Goal: Task Accomplishment & Management: Manage account settings

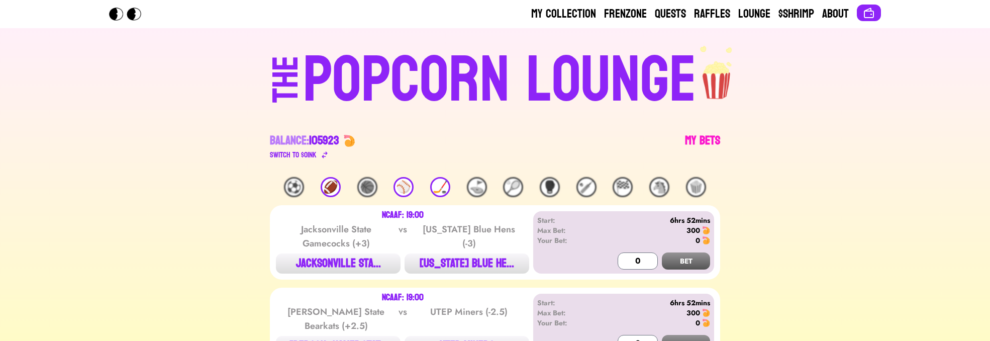
click at [703, 144] on link "My Bets" at bounding box center [702, 147] width 35 height 28
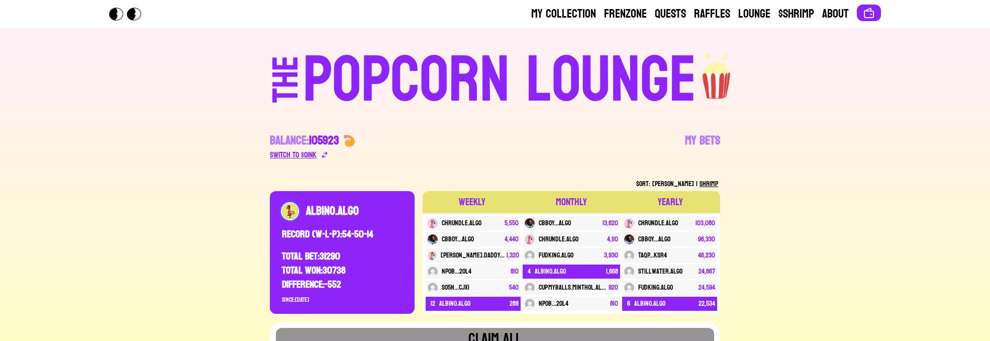
click at [312, 157] on div "Switch to $ OINK" at bounding box center [293, 155] width 47 height 12
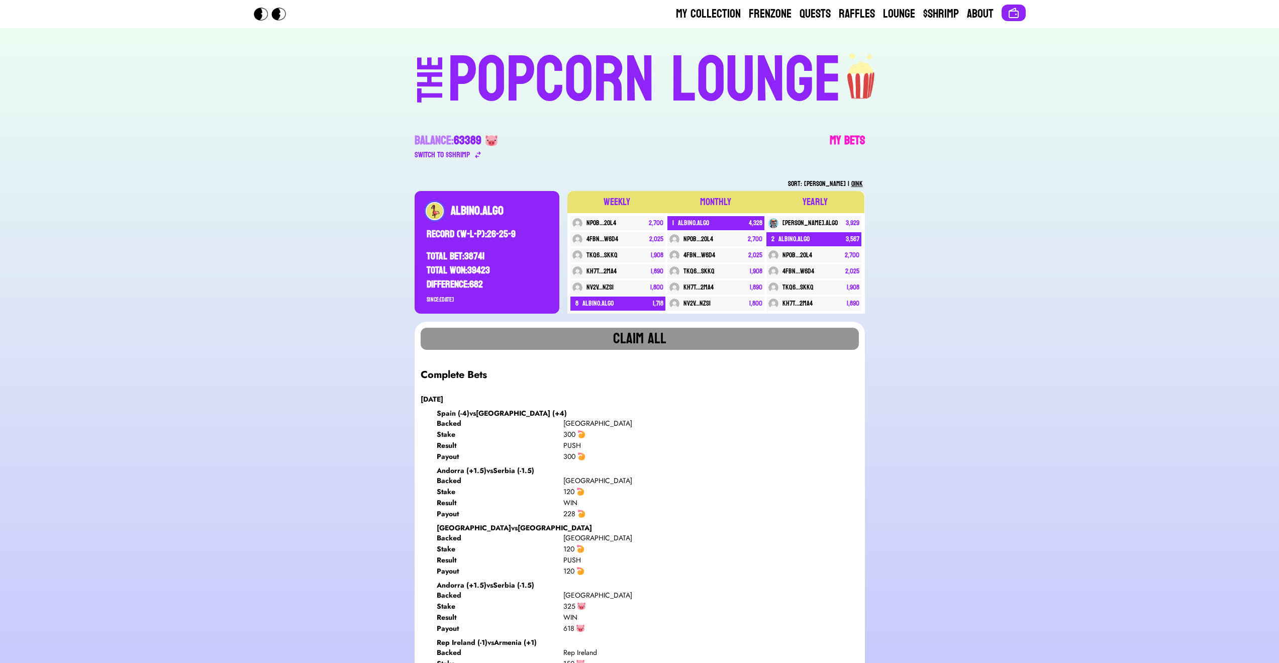
click at [850, 143] on link "My Bets" at bounding box center [847, 147] width 35 height 28
click at [464, 154] on div "Switch to $ SHRIMP" at bounding box center [442, 155] width 55 height 12
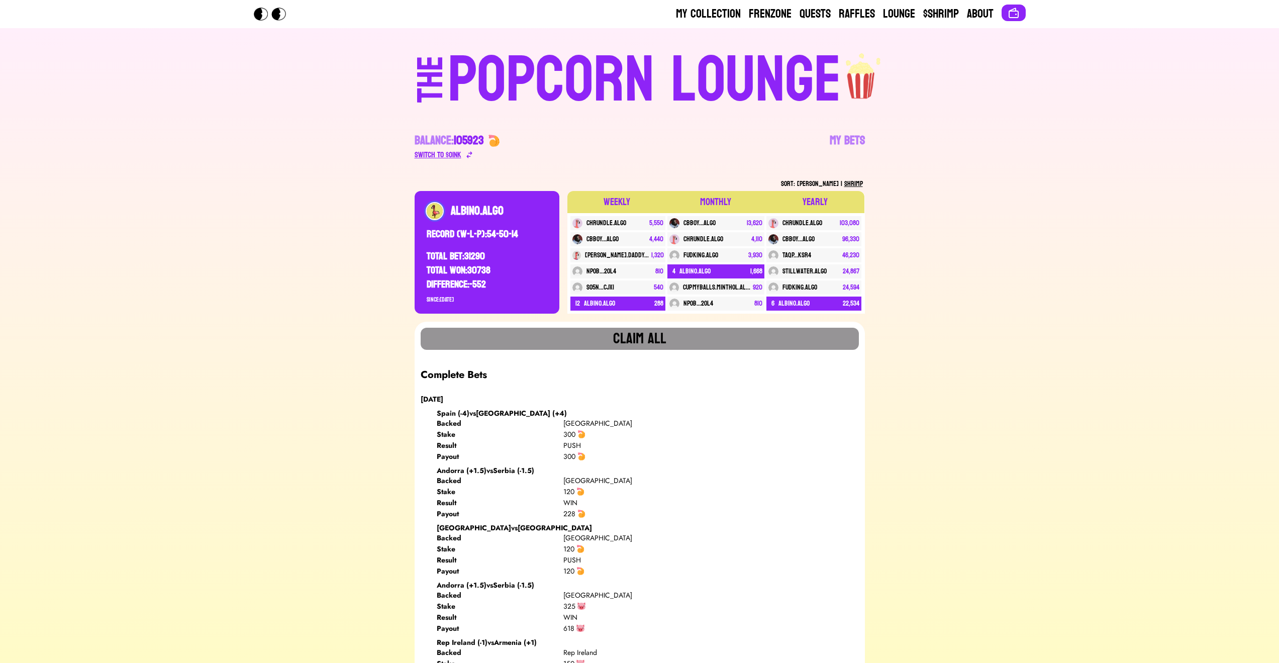
click at [464, 154] on div "Switch to $ OINK" at bounding box center [457, 155] width 85 height 12
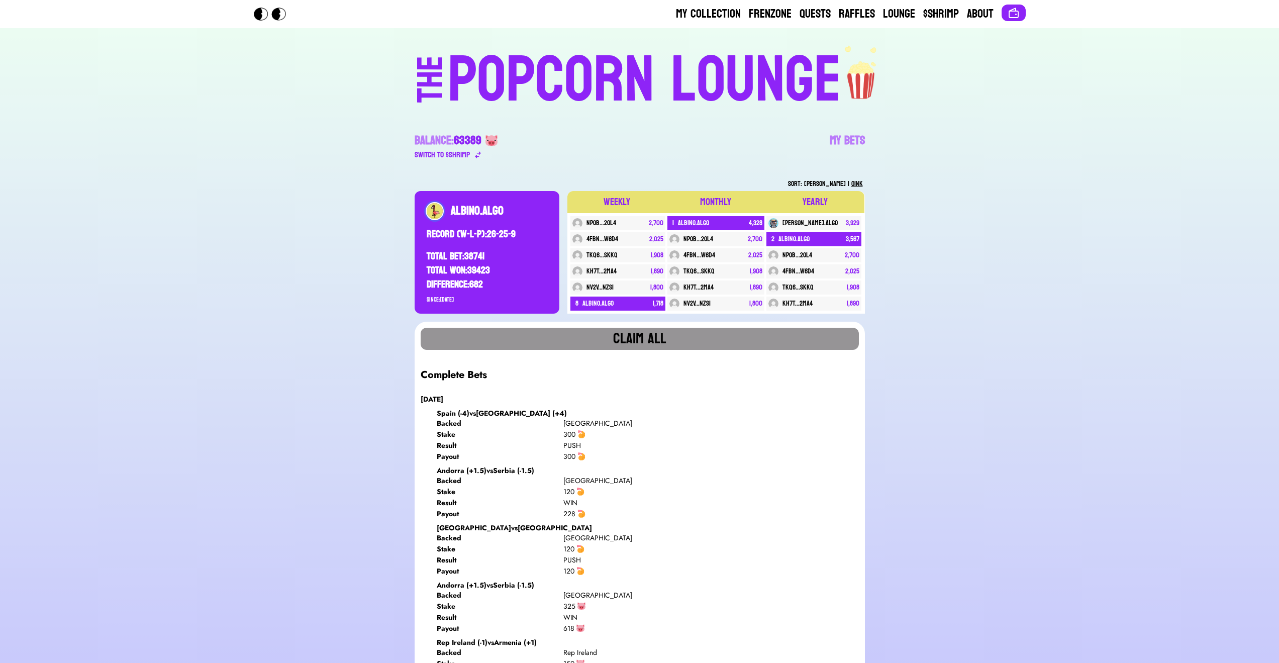
click at [583, 113] on div "POPCORN LOUNGE" at bounding box center [645, 80] width 394 height 64
